Goal: Task Accomplishment & Management: Manage account settings

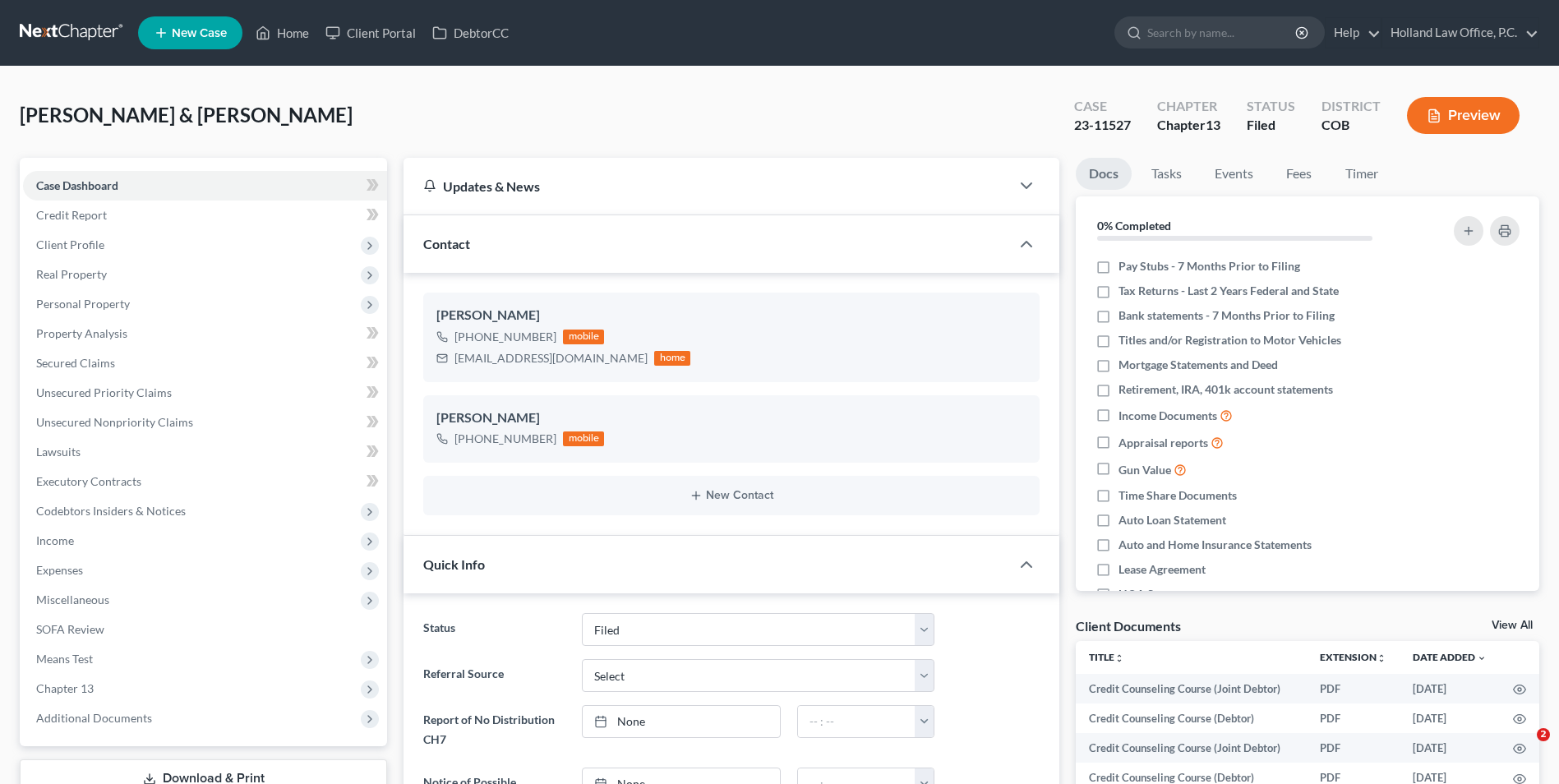
select select "5"
click at [312, 29] on link "Home" at bounding box center [282, 33] width 70 height 30
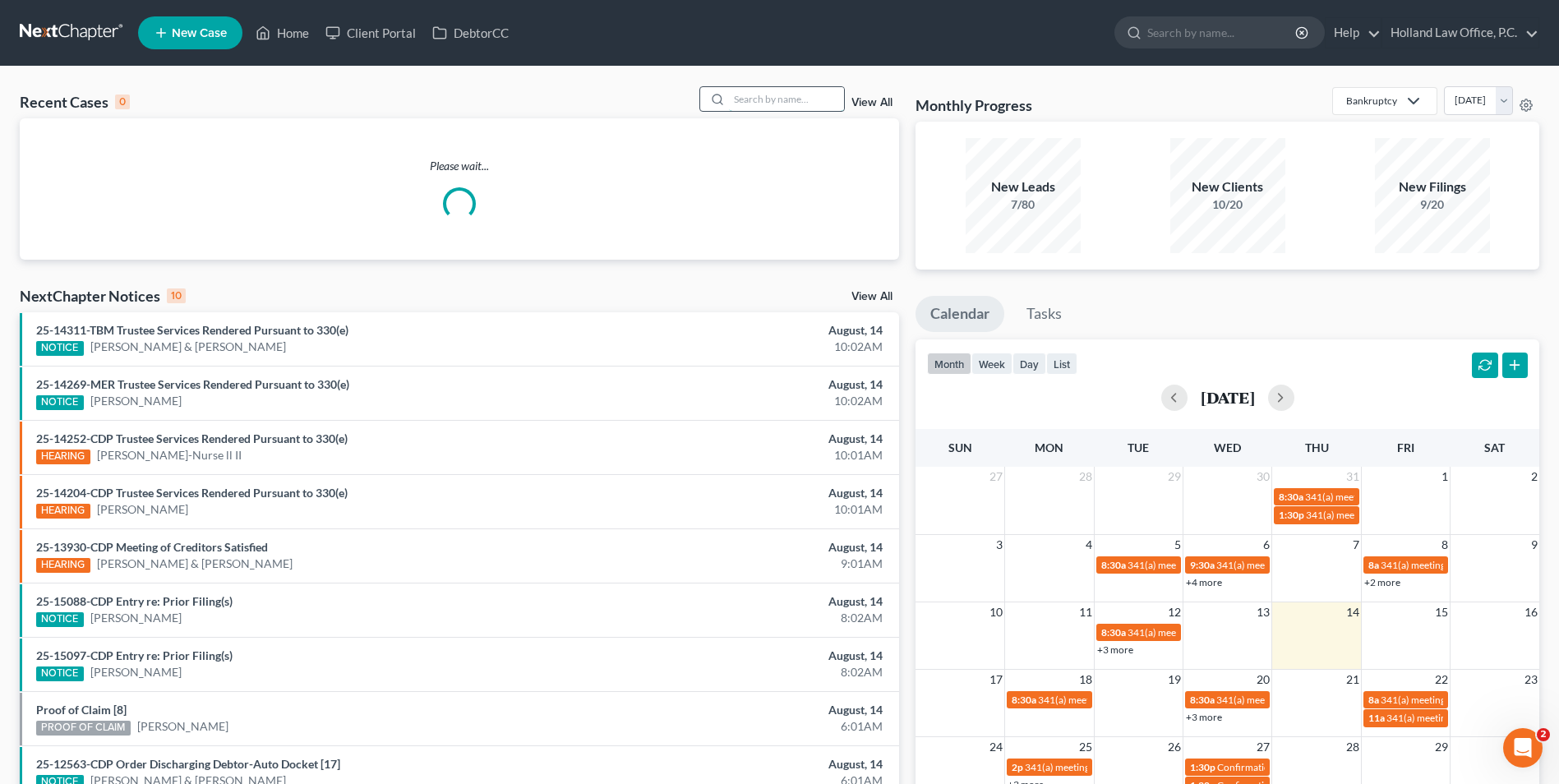
click at [773, 103] on input "search" at bounding box center [786, 99] width 115 height 24
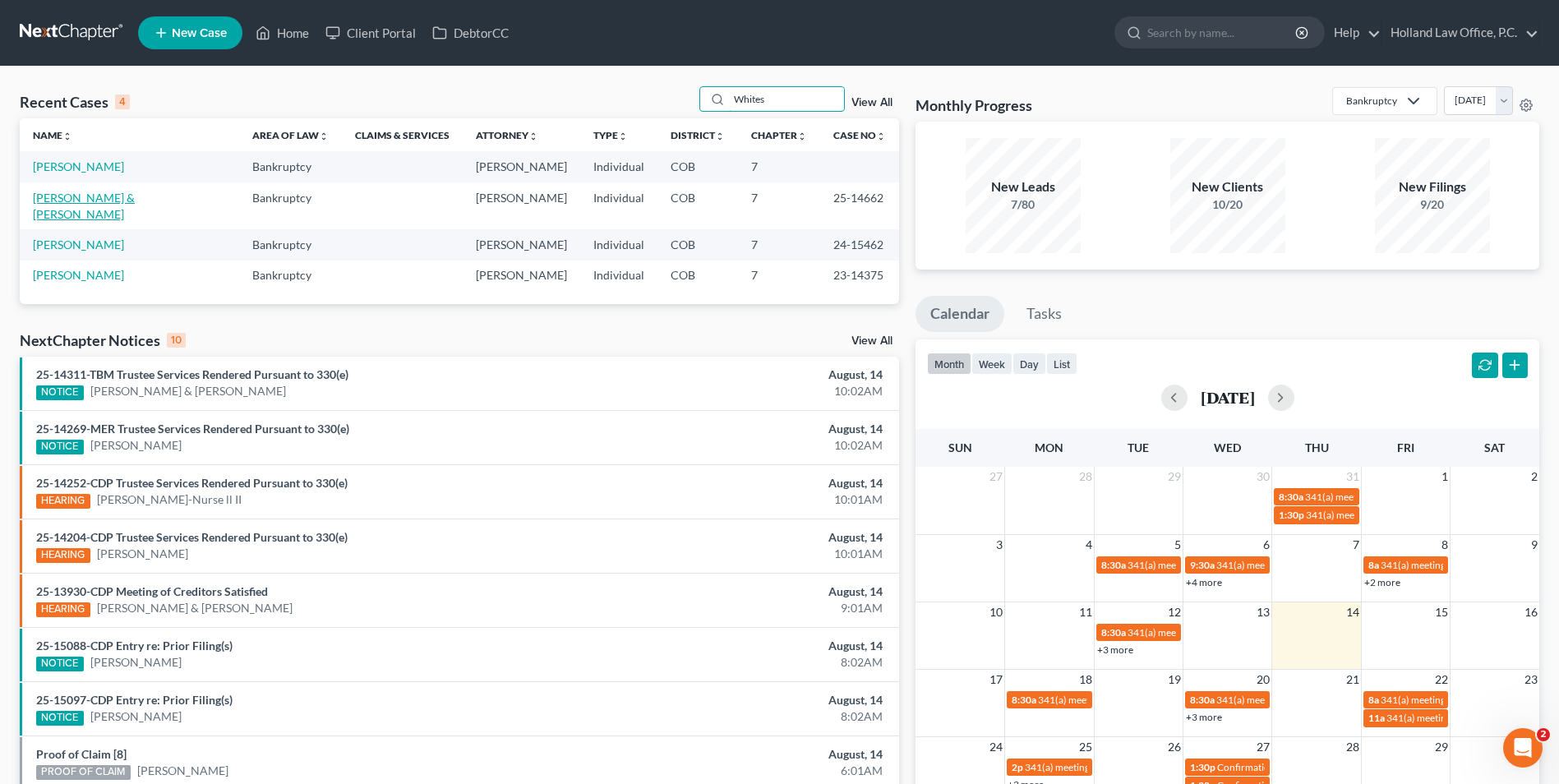
type input "Whites"
click at [98, 190] on link "[PERSON_NAME] & [PERSON_NAME]" at bounding box center [84, 205] width 102 height 31
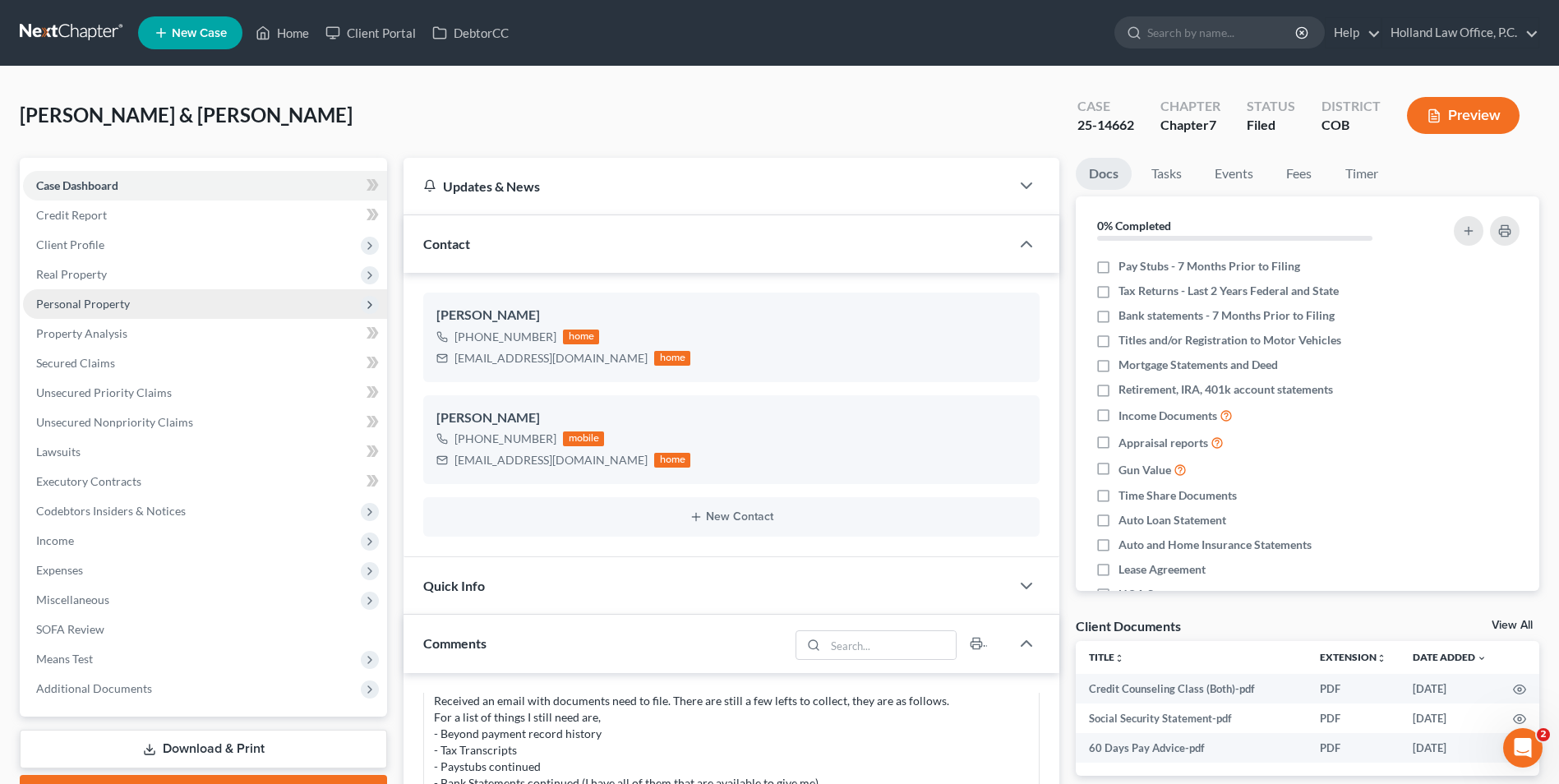
click at [106, 294] on span "Personal Property" at bounding box center [205, 304] width 364 height 30
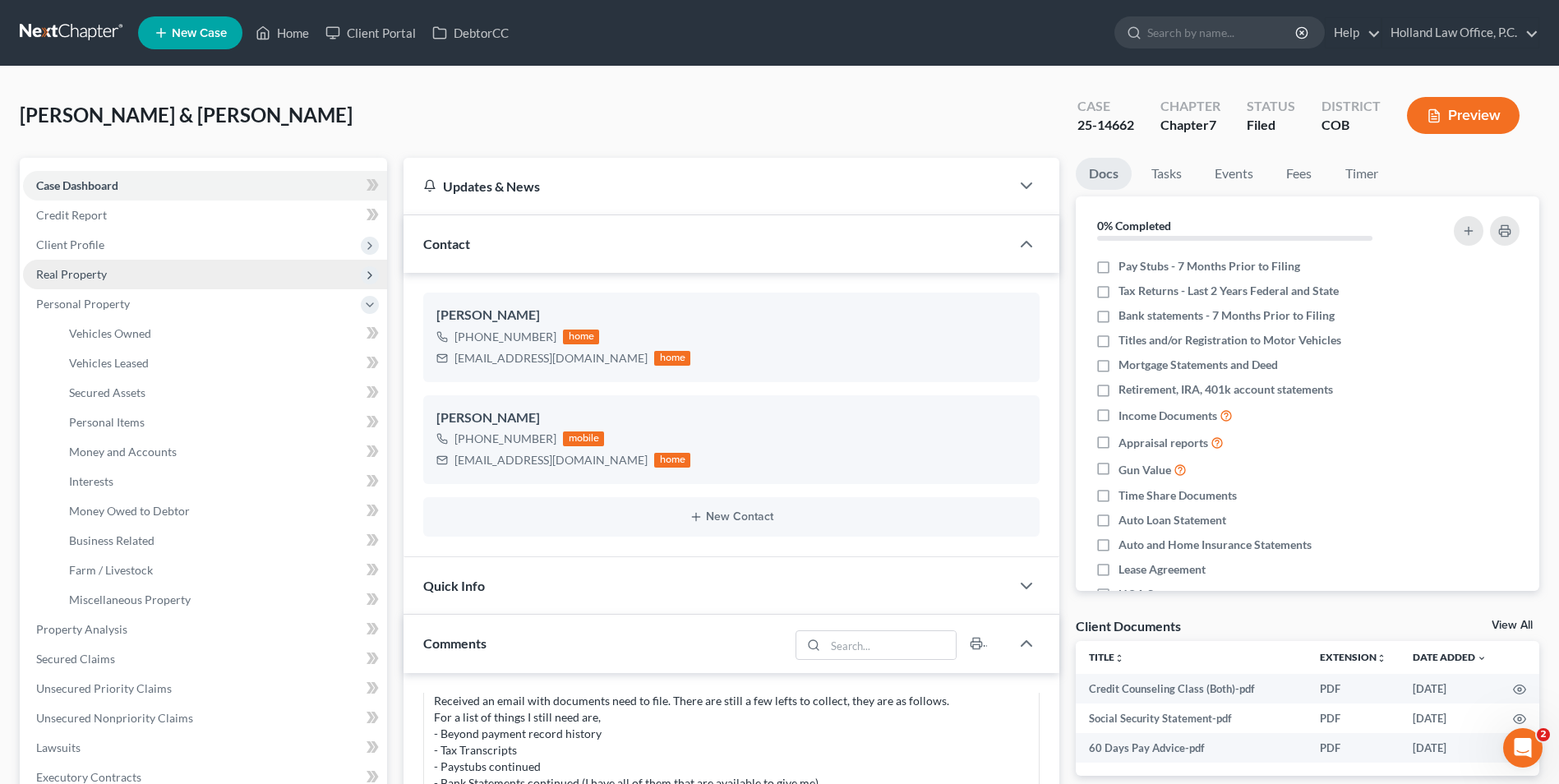
click at [103, 272] on span "Real Property" at bounding box center [71, 274] width 70 height 14
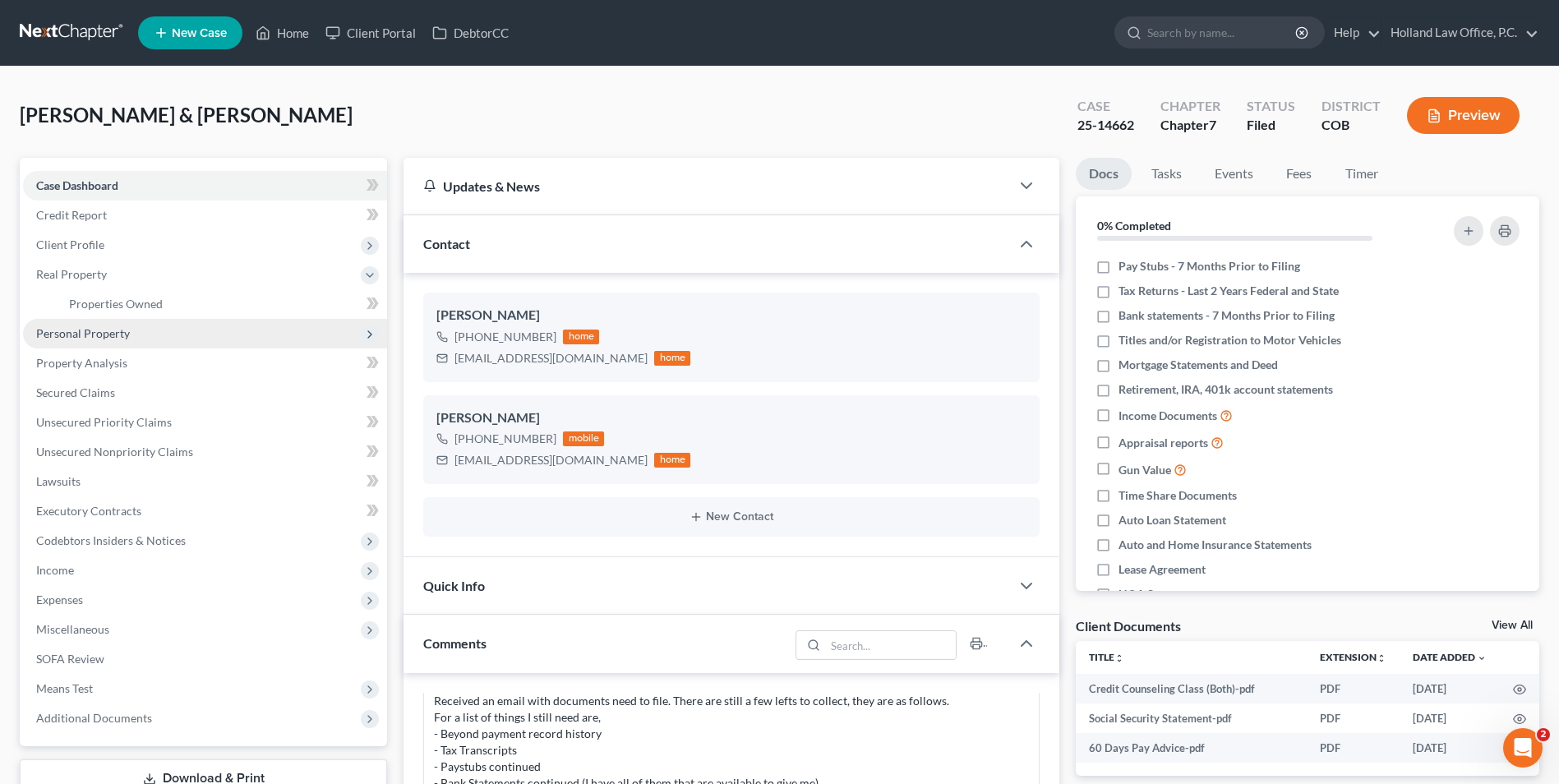
click at [110, 336] on span "Personal Property" at bounding box center [82, 333] width 93 height 14
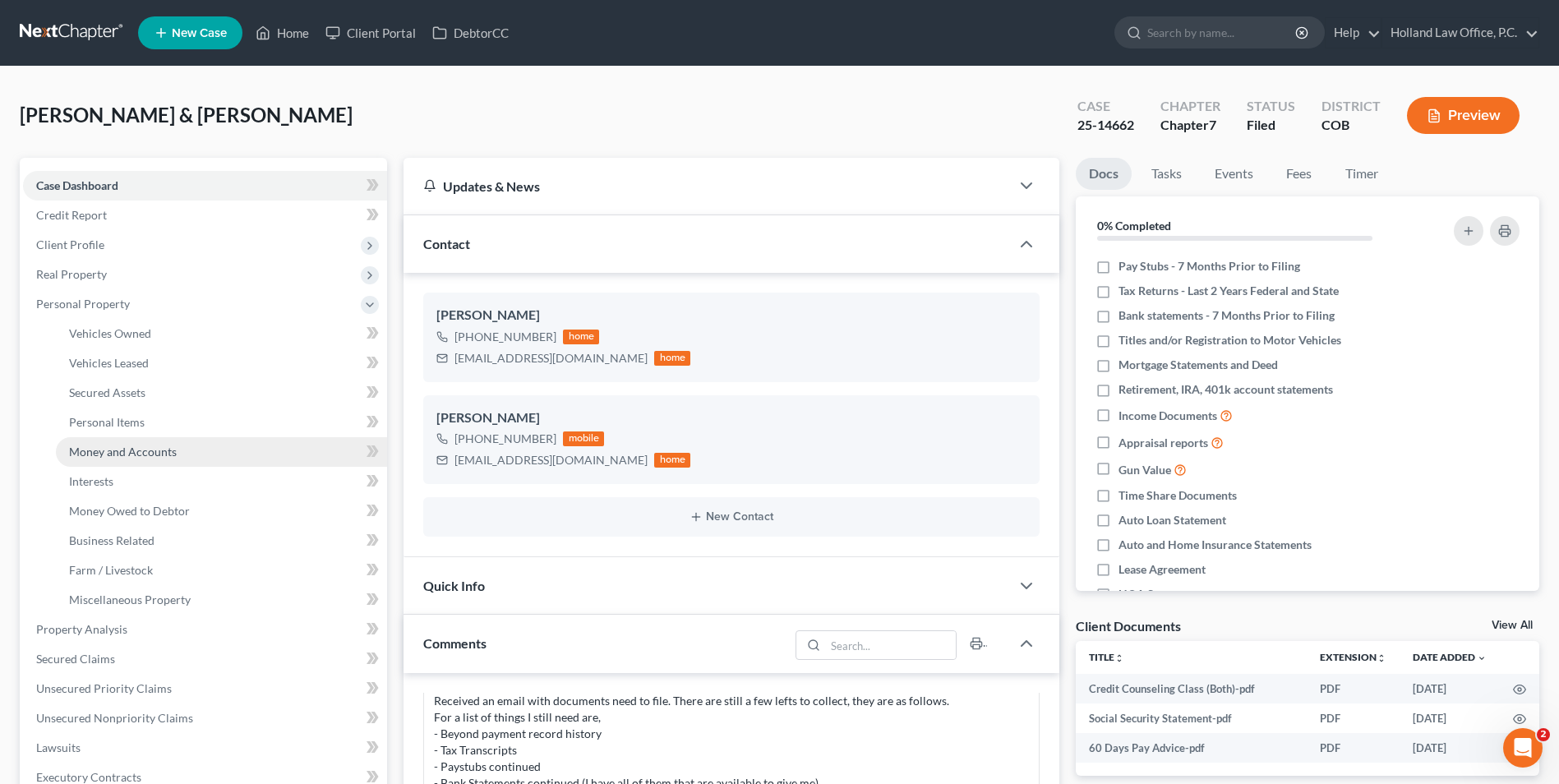
click at [149, 441] on link "Money and Accounts" at bounding box center [221, 452] width 331 height 30
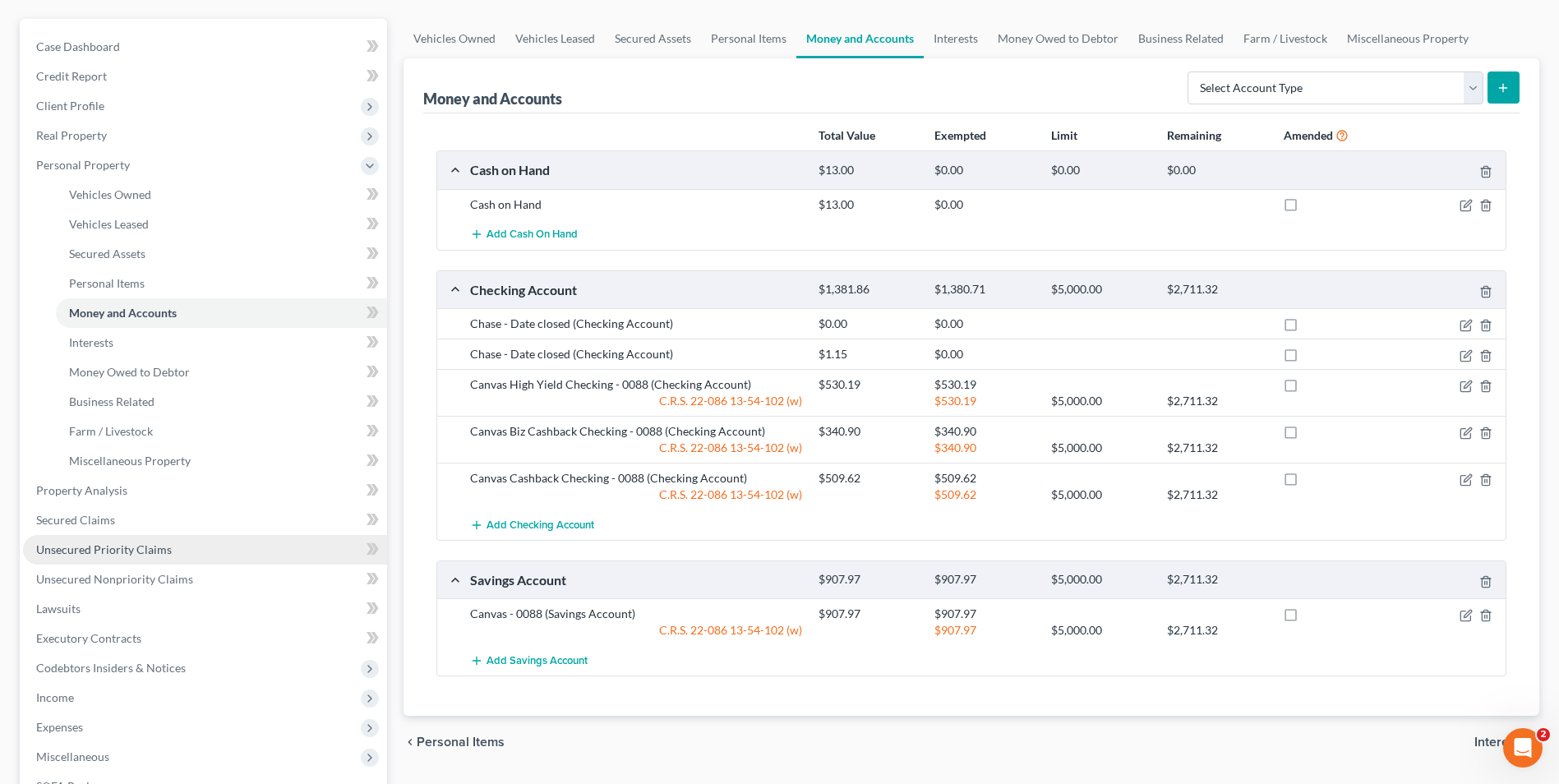
scroll to position [221, 0]
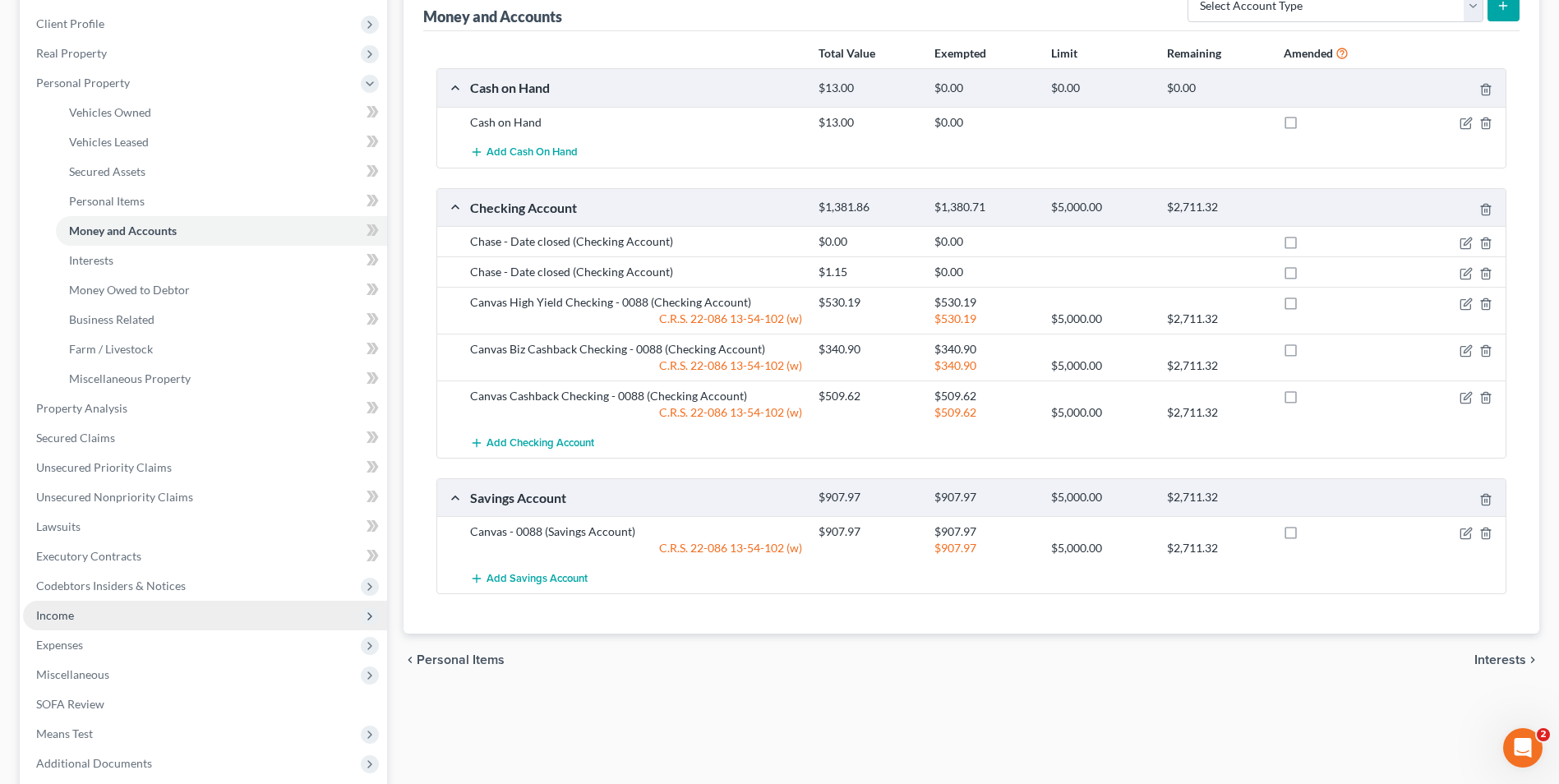
click at [78, 611] on span "Income" at bounding box center [205, 616] width 364 height 30
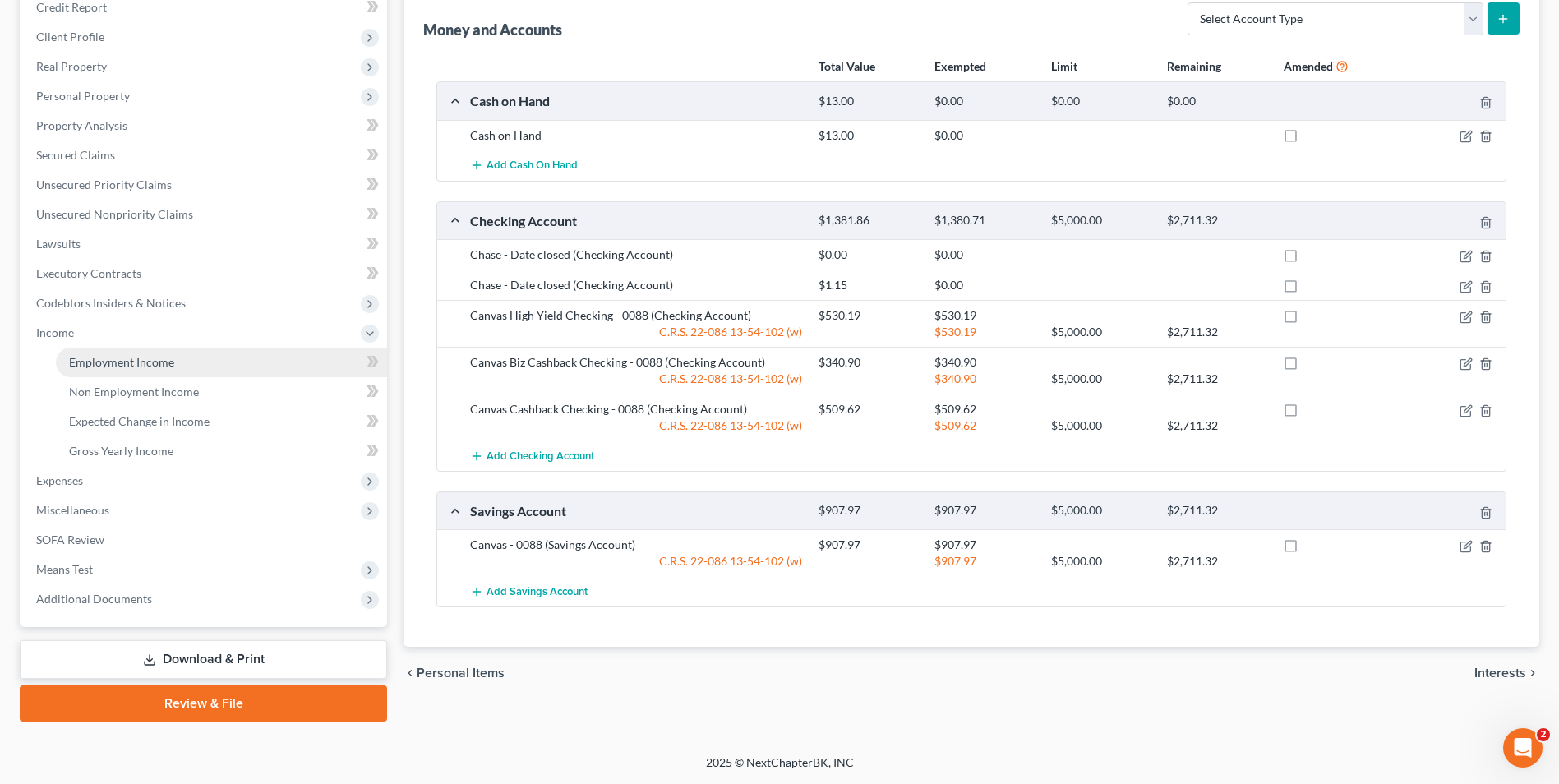
click at [137, 350] on link "Employment Income" at bounding box center [221, 362] width 331 height 30
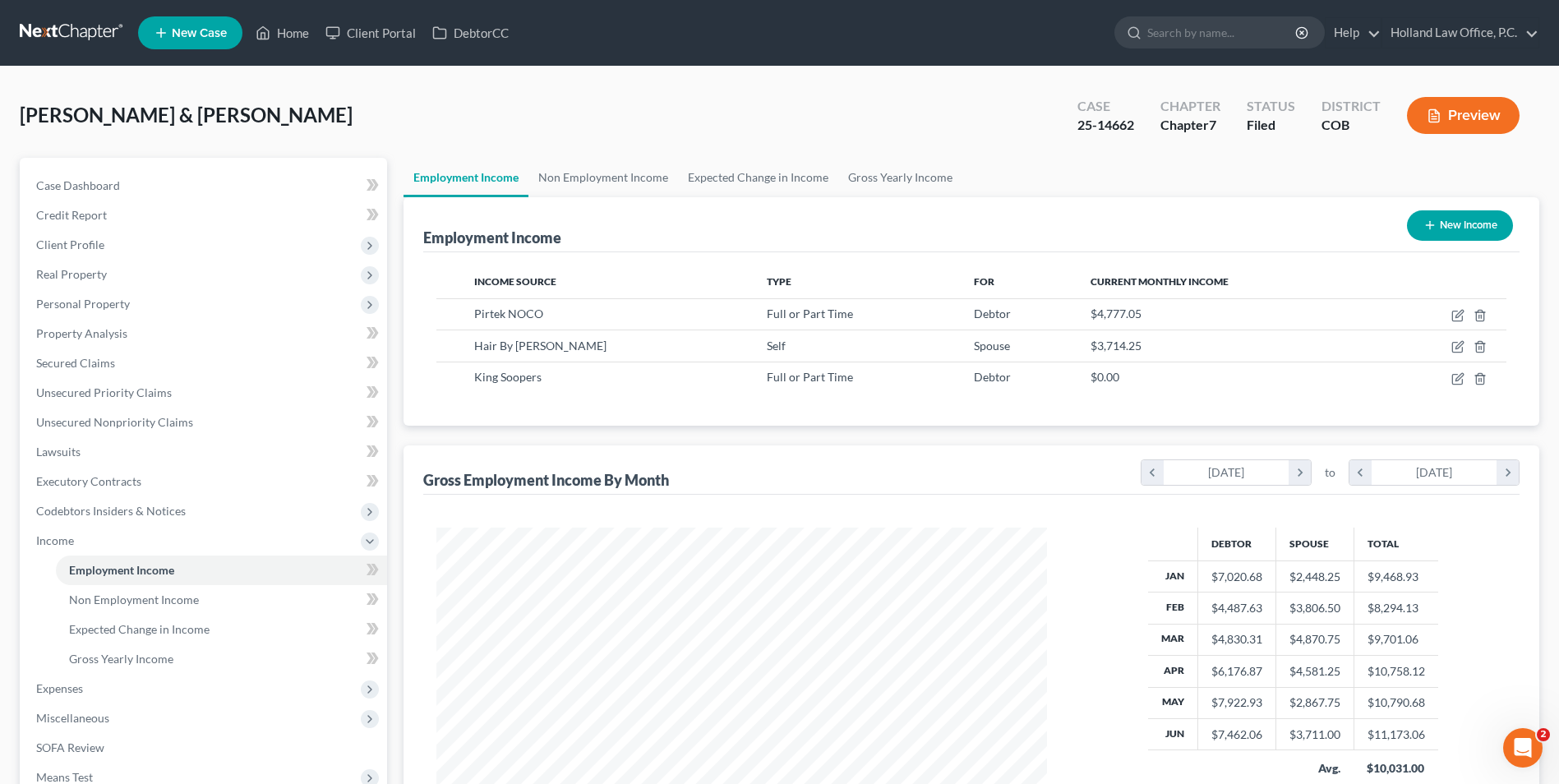
scroll to position [305, 643]
drag, startPoint x: 527, startPoint y: 315, endPoint x: 471, endPoint y: 314, distance: 56.0
click at [471, 314] on td "Pirtek NOCO" at bounding box center [607, 314] width 292 height 31
drag, startPoint x: 475, startPoint y: 314, endPoint x: 483, endPoint y: 313, distance: 8.1
copy span "Pirtek NOCO"
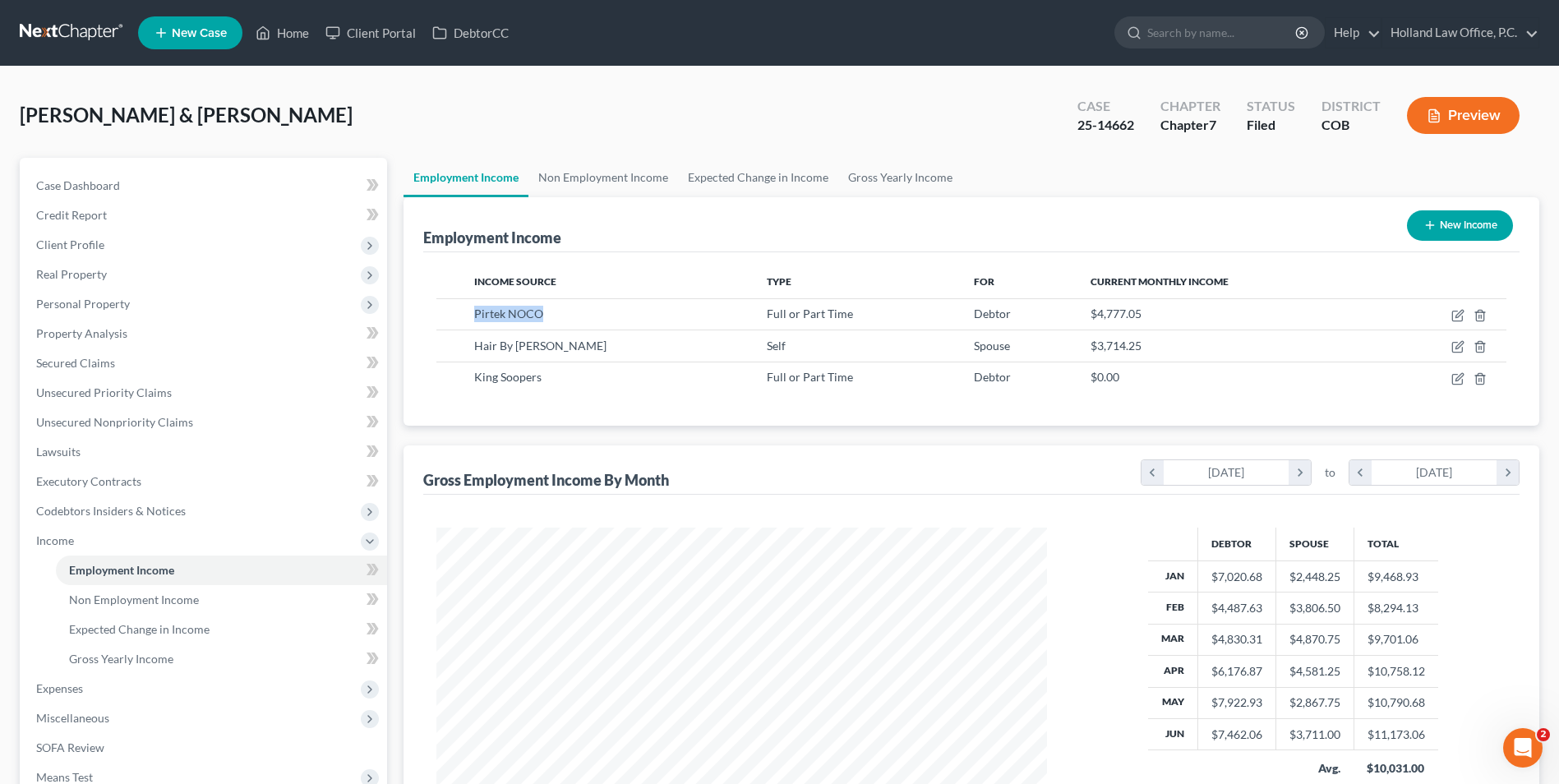
click at [774, 225] on div "Employment Income New Income" at bounding box center [971, 225] width 1096 height 55
drag, startPoint x: 778, startPoint y: 141, endPoint x: 741, endPoint y: 126, distance: 39.9
click at [778, 141] on div "[PERSON_NAME] & [PERSON_NAME] Upgraded Case 25-14662 Chapter Chapter 7 Status F…" at bounding box center [779, 121] width 1519 height 71
